Goal: Find specific page/section: Find specific page/section

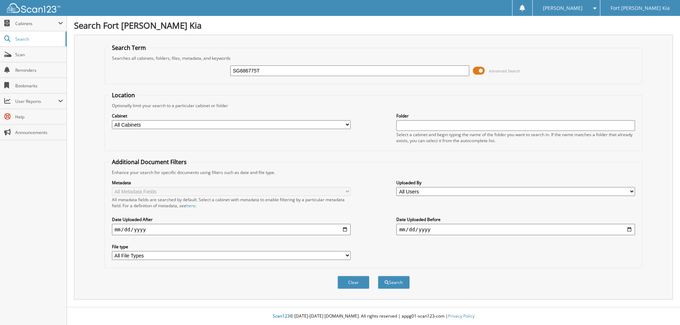
type input "SG686775T"
click at [378, 276] on button "Search" at bounding box center [394, 282] width 32 height 13
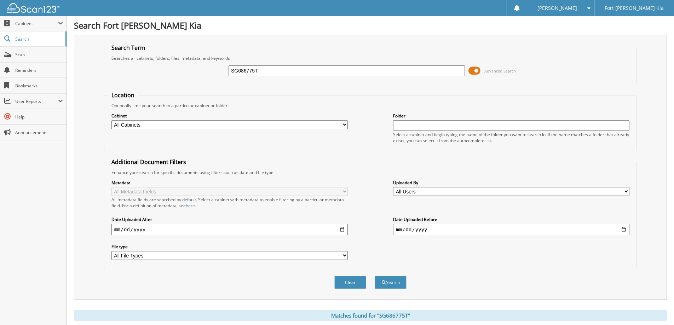
click at [478, 73] on span at bounding box center [475, 70] width 12 height 11
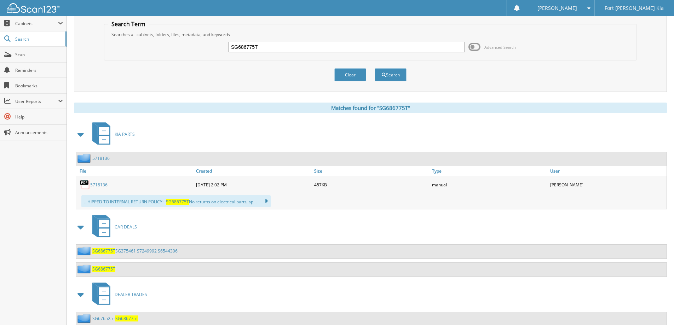
scroll to position [46, 0]
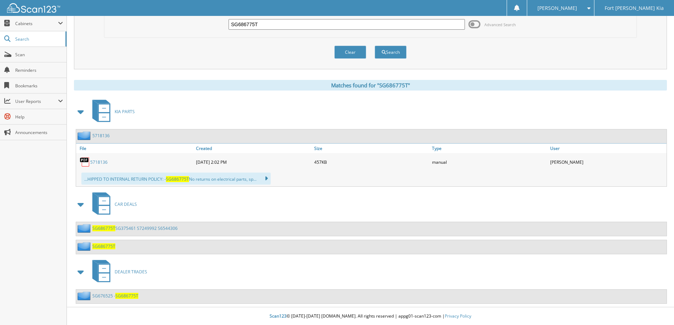
click at [113, 297] on link "SG676525 - SG686775T" at bounding box center [115, 296] width 46 height 6
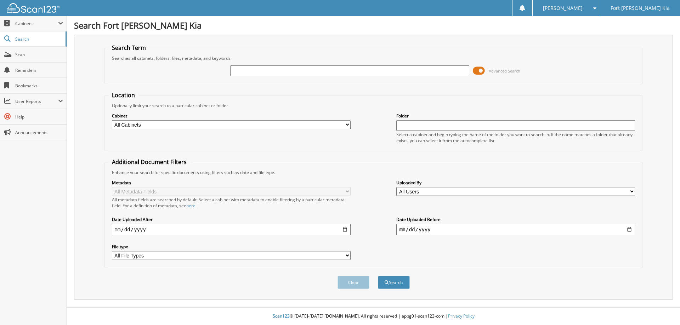
click at [241, 72] on input "text" at bounding box center [349, 70] width 239 height 11
type input "tg010901a"
click at [378, 276] on button "Search" at bounding box center [394, 282] width 32 height 13
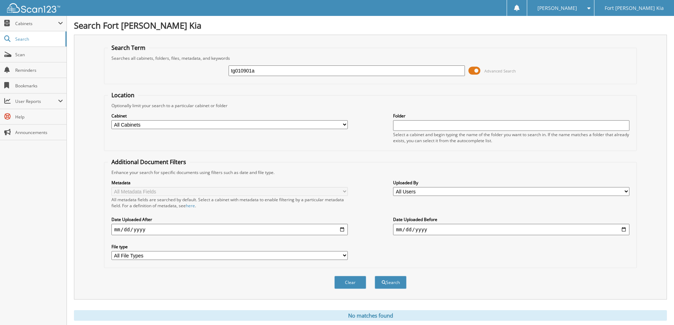
click at [477, 72] on span at bounding box center [475, 70] width 12 height 11
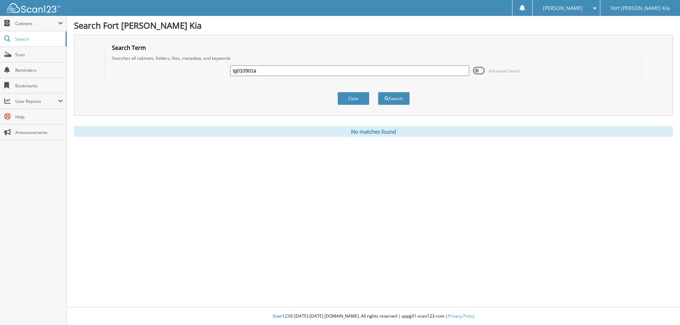
click at [285, 73] on input "tg010901a" at bounding box center [349, 70] width 239 height 11
type input "tg010901"
click at [387, 95] on button "Search" at bounding box center [394, 98] width 32 height 13
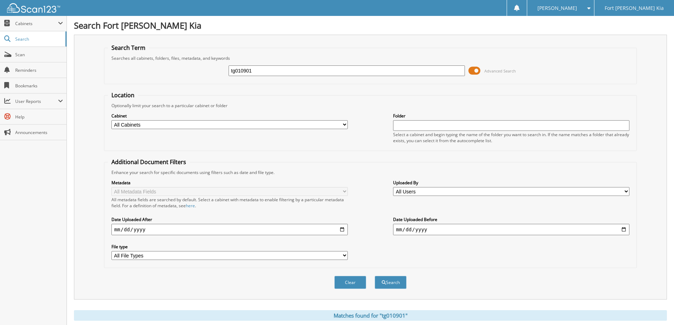
click at [474, 74] on span at bounding box center [475, 70] width 12 height 11
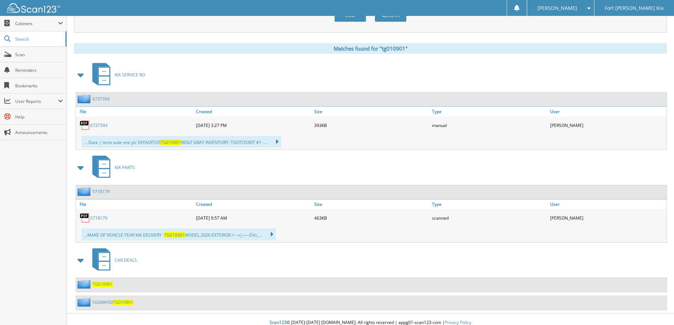
scroll to position [90, 0]
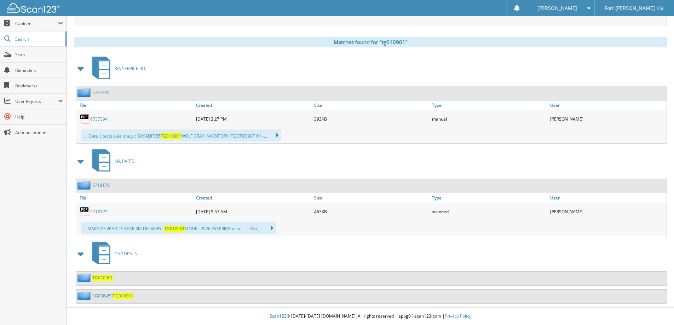
click at [104, 280] on span "TG010901" at bounding box center [102, 278] width 21 height 6
click at [109, 296] on link "SG008450 TG010901" at bounding box center [112, 296] width 41 height 6
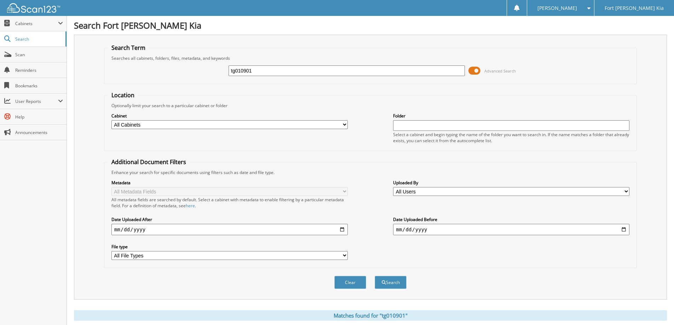
click at [476, 72] on span at bounding box center [475, 70] width 12 height 11
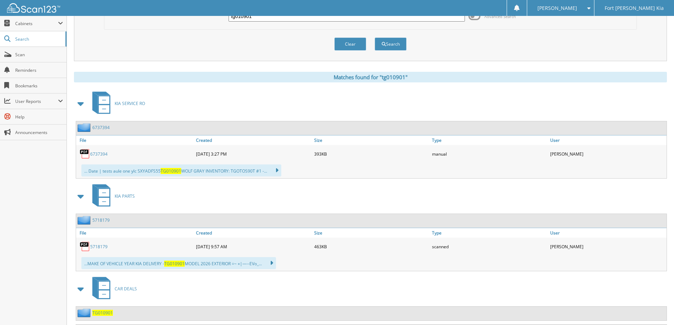
scroll to position [90, 0]
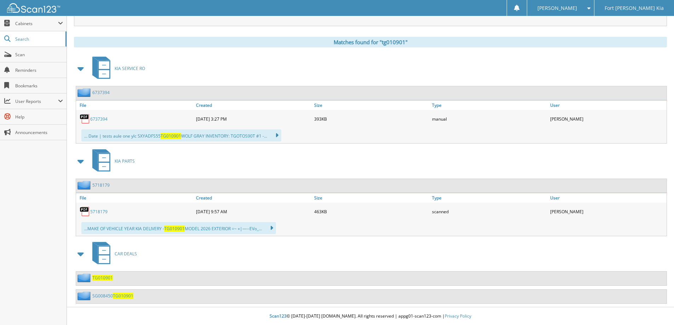
click at [102, 280] on span "TG010901" at bounding box center [102, 278] width 21 height 6
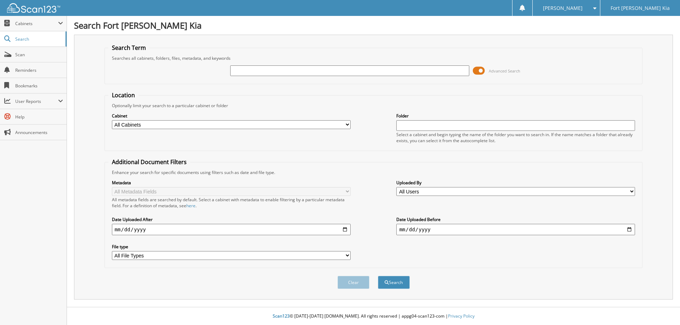
click at [307, 70] on input "text" at bounding box center [349, 70] width 239 height 11
type input "TG009276B"
click at [378, 276] on button "Search" at bounding box center [394, 282] width 32 height 13
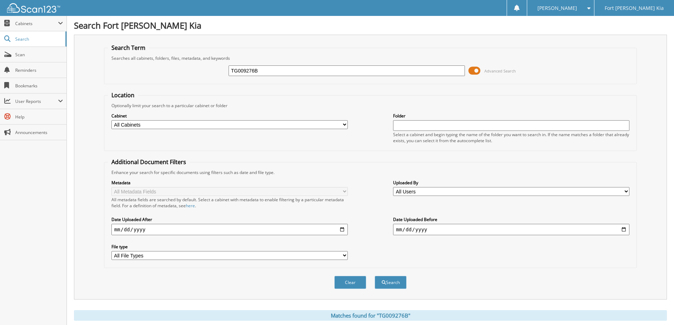
click at [472, 72] on span at bounding box center [475, 70] width 12 height 11
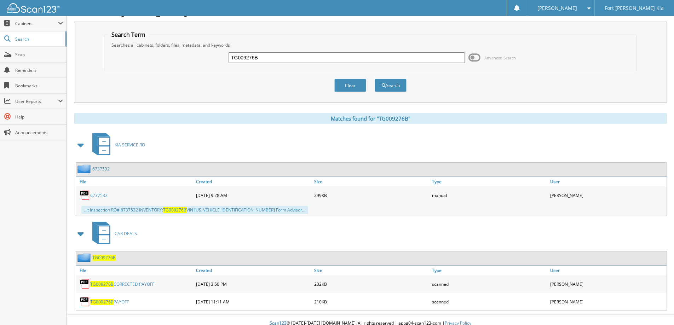
scroll to position [20, 0]
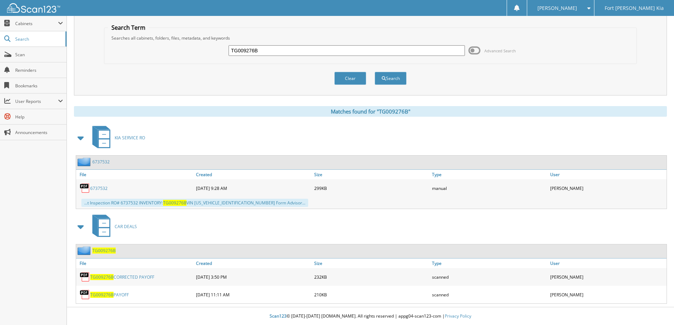
click at [320, 58] on div "TG009276B Advanced Search" at bounding box center [370, 50] width 525 height 19
click at [320, 51] on input "TG009276B" at bounding box center [347, 50] width 236 height 11
paste input "SG665205"
type input "SG665205B"
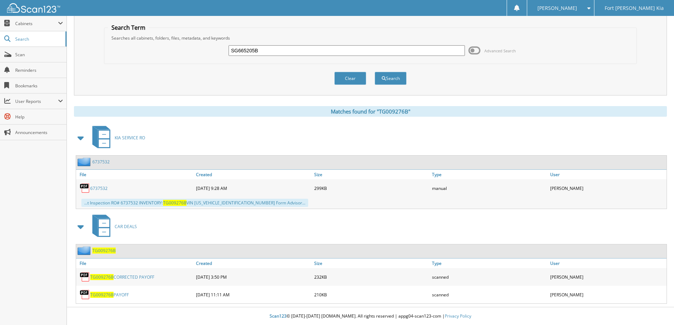
click at [375, 72] on button "Search" at bounding box center [391, 78] width 32 height 13
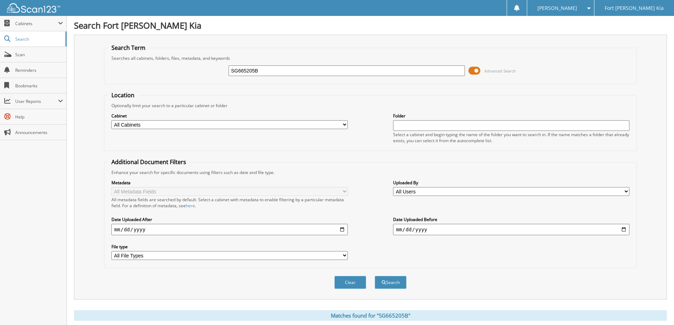
click at [477, 68] on span at bounding box center [475, 70] width 12 height 11
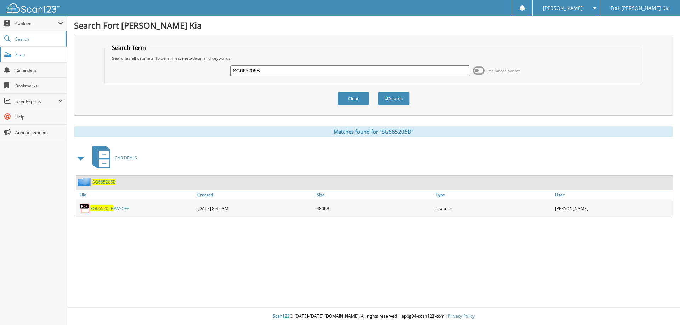
click at [36, 53] on span "Scan" at bounding box center [39, 55] width 48 height 6
